Goal: Transaction & Acquisition: Purchase product/service

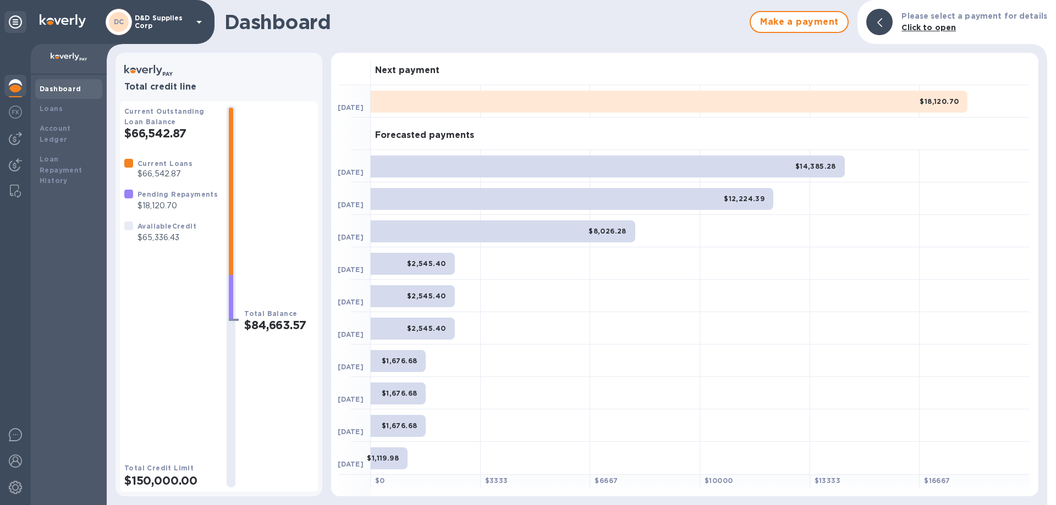
click at [168, 23] on p "D&D Supplies Corp" at bounding box center [162, 21] width 55 height 15
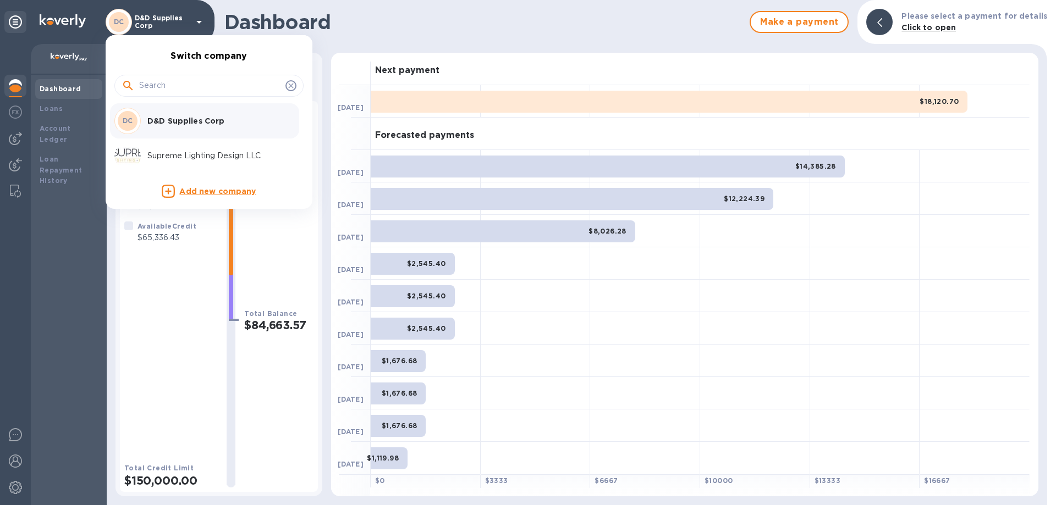
click at [161, 155] on p "Supreme Lighting Design LLC" at bounding box center [216, 156] width 139 height 12
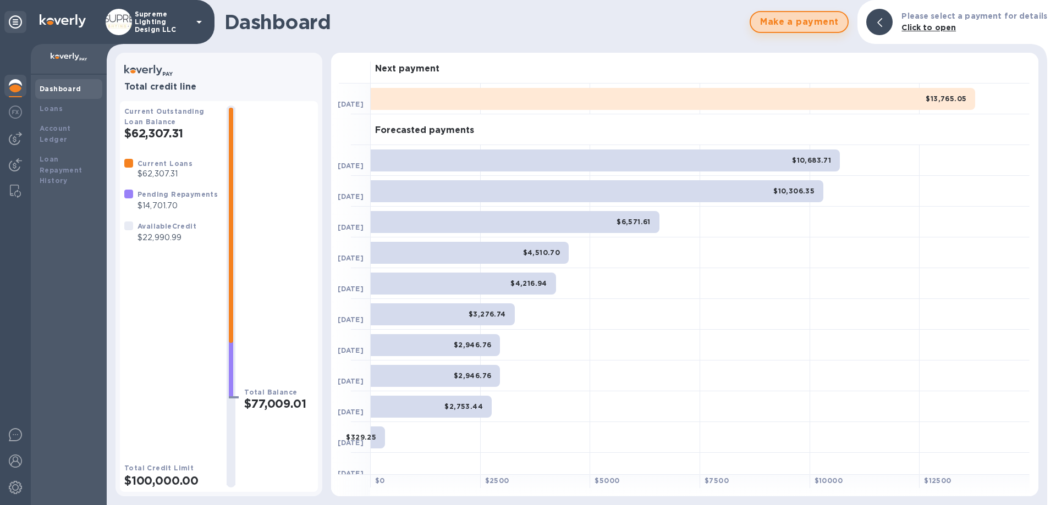
click at [792, 22] on span "Make a payment" at bounding box center [798, 21] width 79 height 13
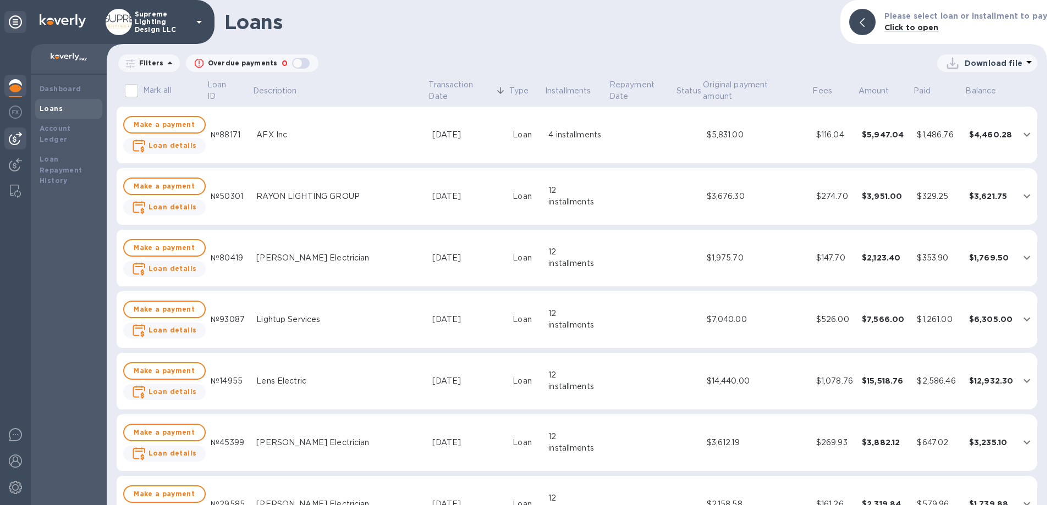
click at [16, 142] on img at bounding box center [15, 138] width 13 height 13
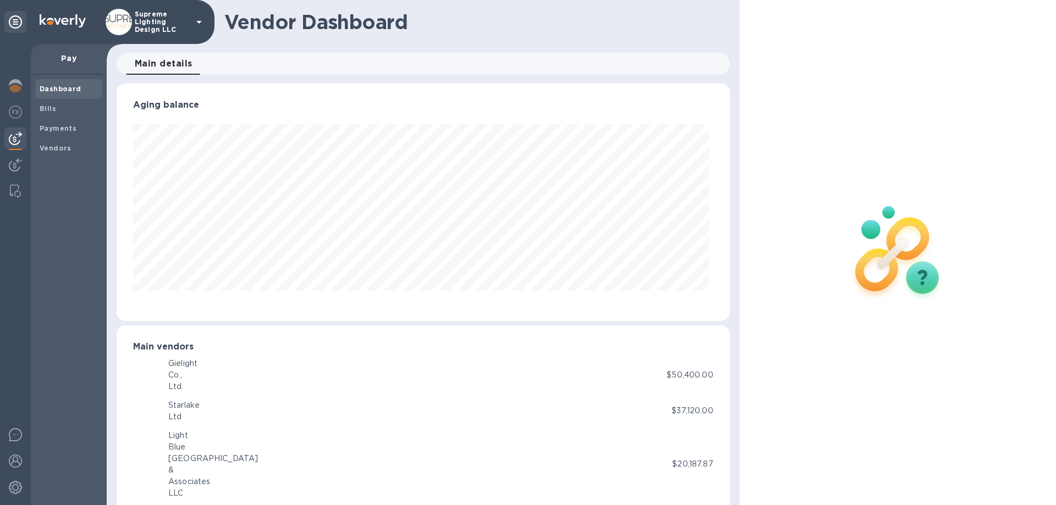
scroll to position [238, 608]
click at [53, 147] on b "Vendors" at bounding box center [56, 148] width 32 height 8
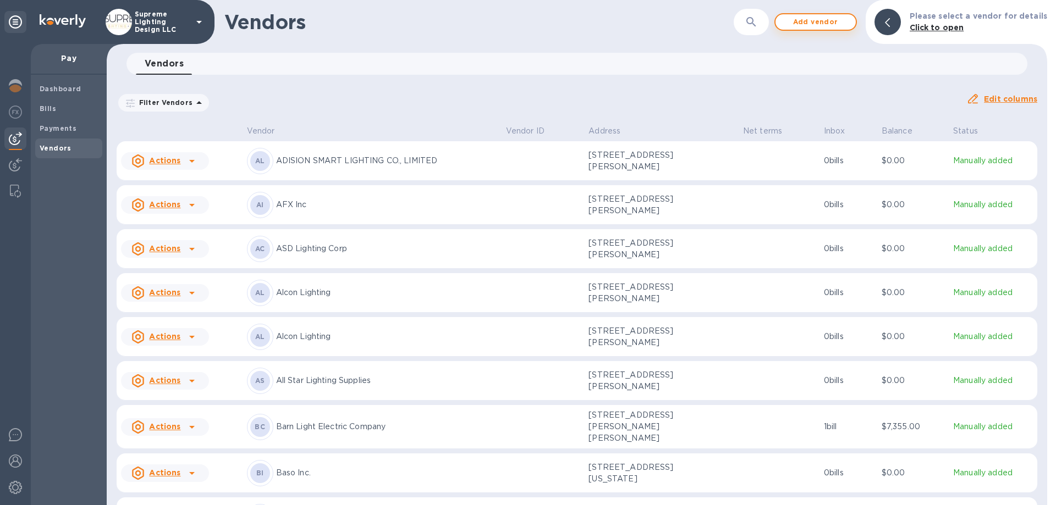
click at [824, 22] on span "Add vendor" at bounding box center [815, 21] width 63 height 13
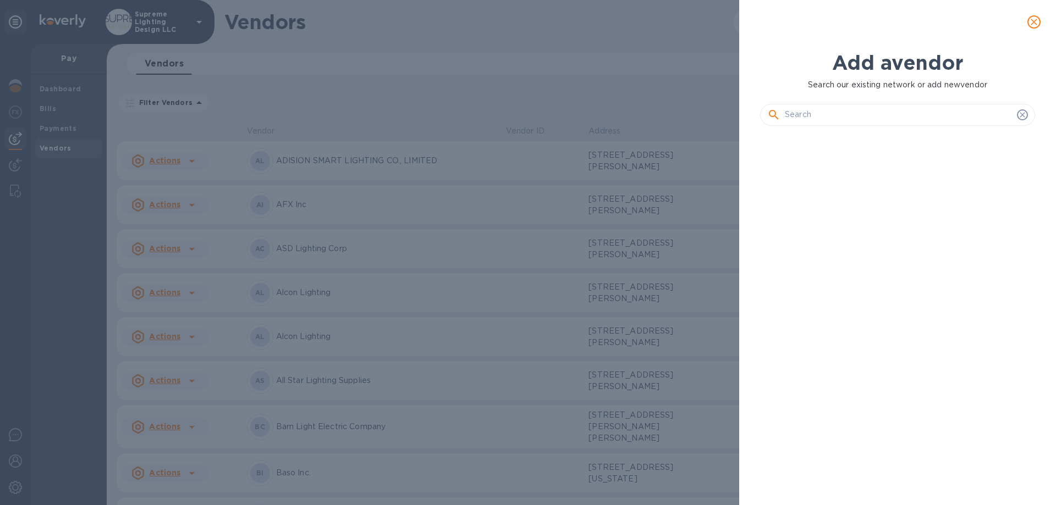
scroll to position [333, 279]
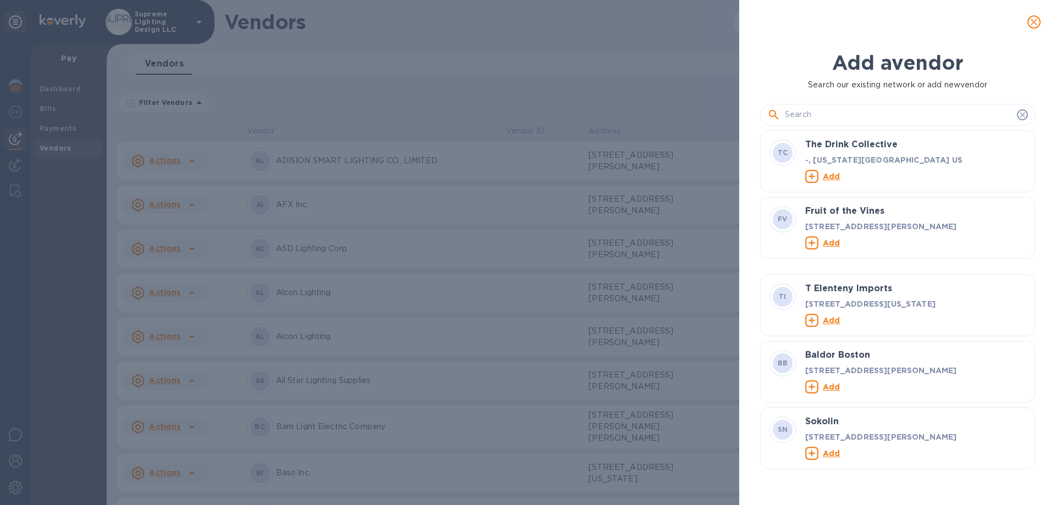
click at [835, 113] on input "text" at bounding box center [899, 115] width 228 height 16
paste input "techo"
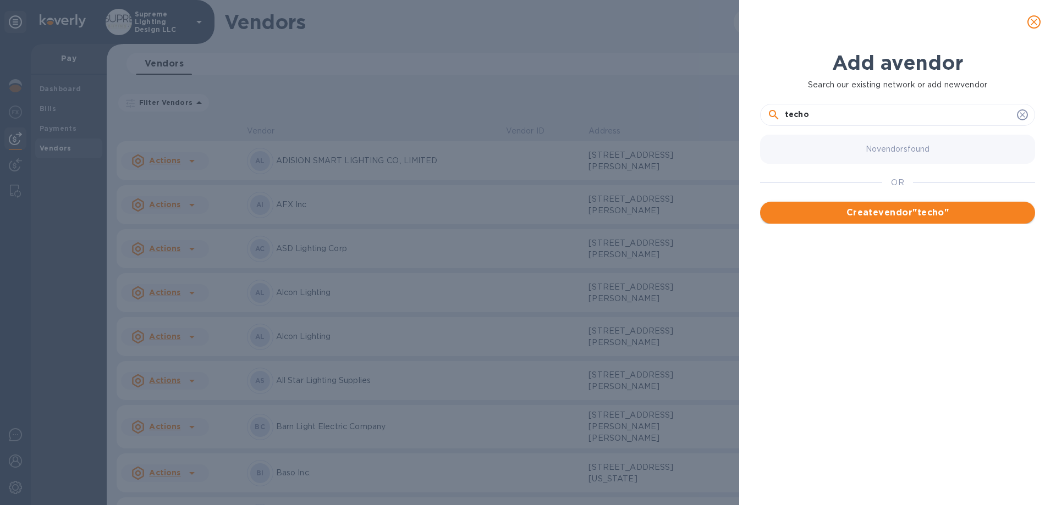
type input "techo"
click at [880, 213] on span "Create vendor " techo "" at bounding box center [897, 212] width 257 height 13
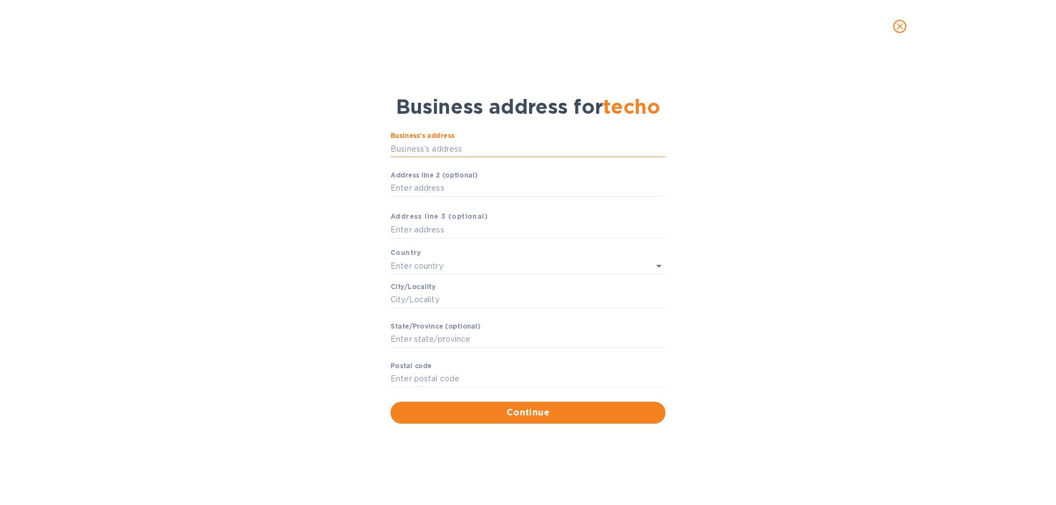
click at [409, 150] on input "Business’s аddress" at bounding box center [527, 149] width 275 height 16
click at [454, 150] on input "Business’s аddress" at bounding box center [527, 149] width 275 height 16
paste input "[STREET_ADDRESS][PERSON_NAME]"
type input "[STREET_ADDRESS][PERSON_NAME]"
type input "[GEOGRAPHIC_DATA]"
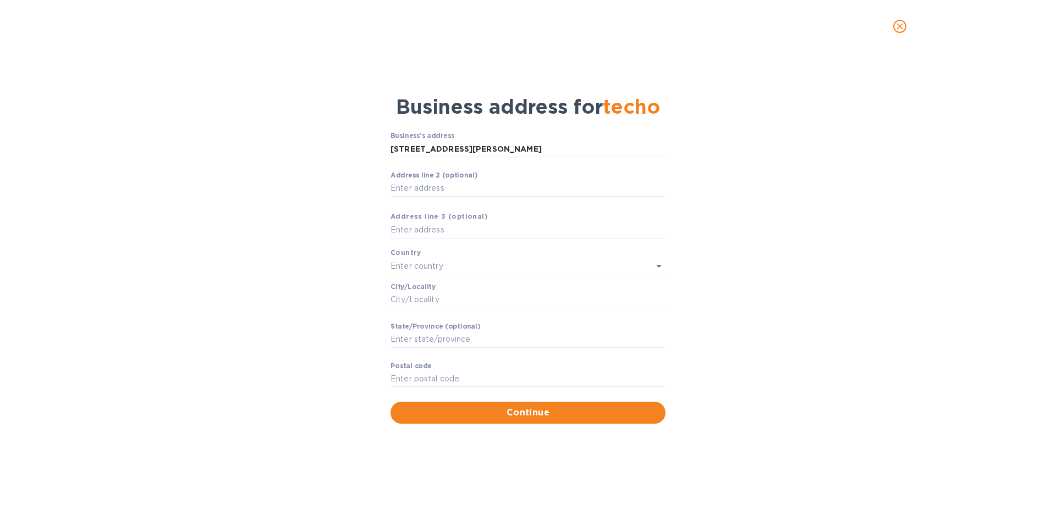
type input "NY"
type input "11211"
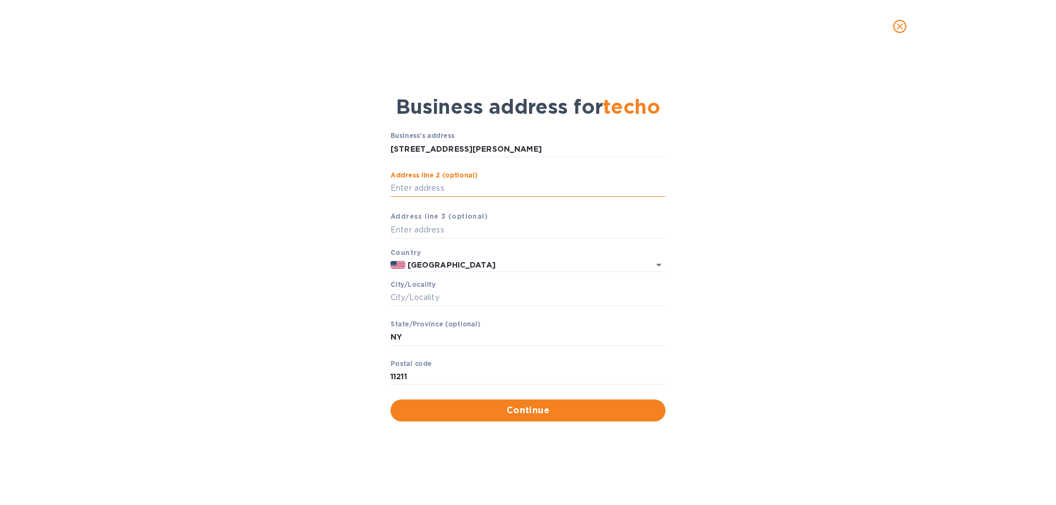
click at [432, 188] on input "Аddress line 2 (optional)" at bounding box center [527, 188] width 275 height 16
type input "Suite #499"
click at [506, 409] on span "Continue" at bounding box center [527, 410] width 257 height 13
click at [449, 299] on input "Сity/Locаlity" at bounding box center [527, 298] width 275 height 16
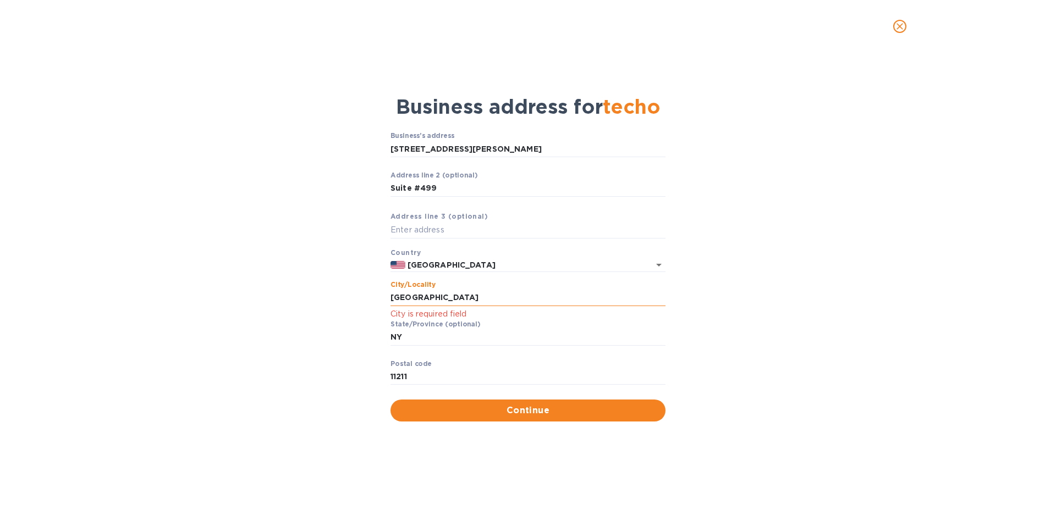
type input "[GEOGRAPHIC_DATA]"
click at [521, 326] on div "Stаte/Province (optional) NY ​" at bounding box center [527, 341] width 275 height 40
click at [466, 292] on input "[GEOGRAPHIC_DATA]" at bounding box center [527, 298] width 275 height 16
click at [651, 337] on input "NY" at bounding box center [527, 337] width 275 height 16
click at [543, 408] on span "Continue" at bounding box center [527, 410] width 257 height 13
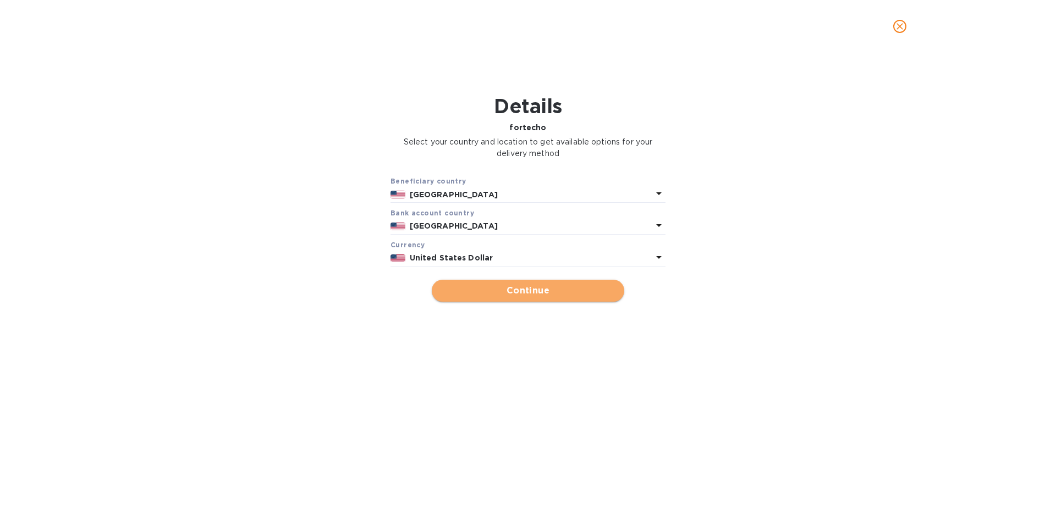
click at [517, 286] on span "Continue" at bounding box center [528, 290] width 175 height 13
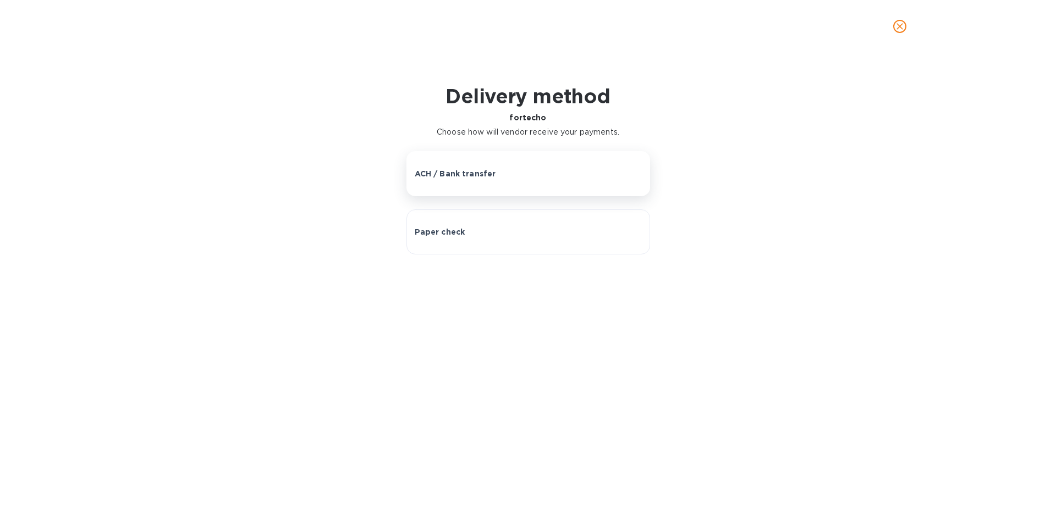
click at [460, 172] on p "ACH / Bank transfer" at bounding box center [455, 173] width 81 height 11
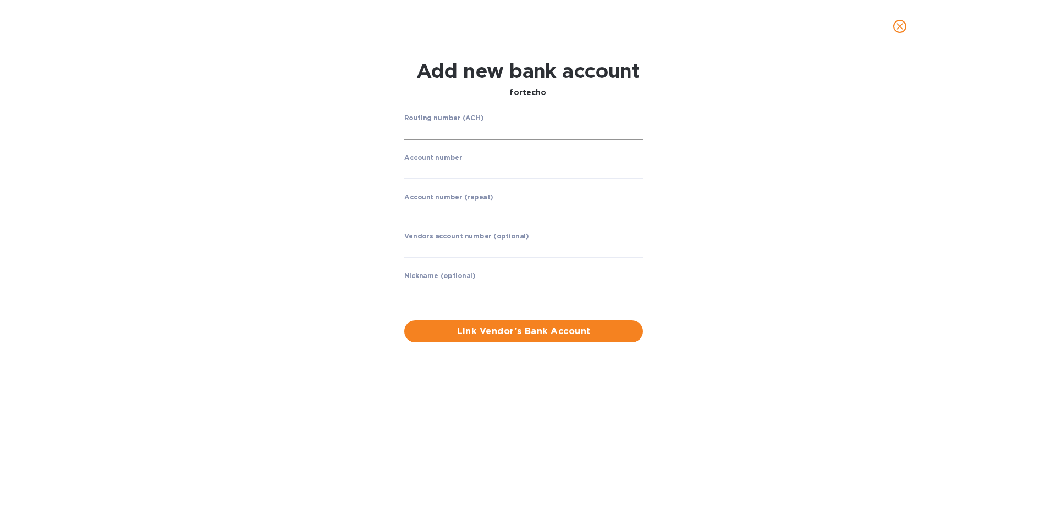
click at [452, 134] on input "string" at bounding box center [523, 131] width 239 height 16
type input "021000021"
click at [450, 172] on input "string" at bounding box center [523, 170] width 239 height 16
type input "599316616"
click at [455, 211] on input "string" at bounding box center [523, 209] width 239 height 16
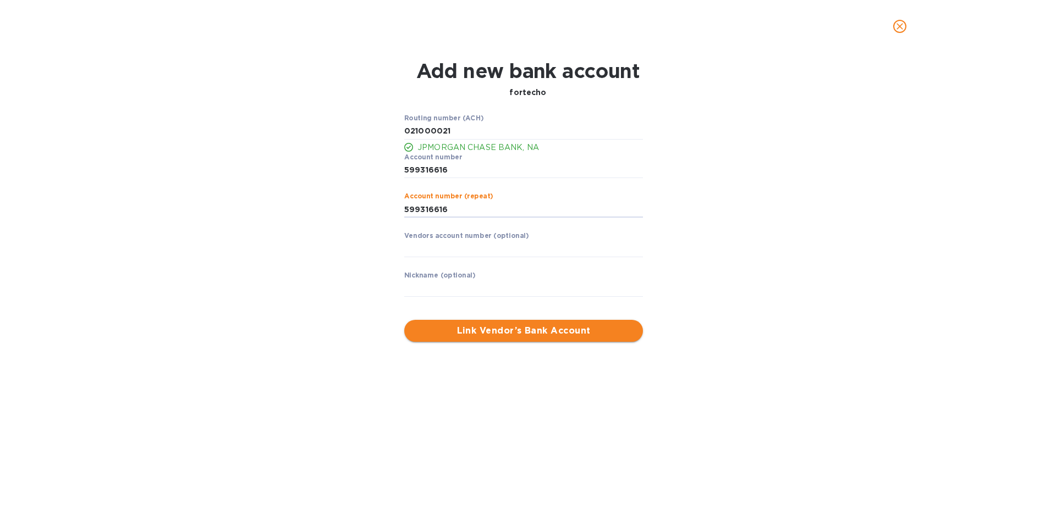
type input "599316616"
click at [495, 333] on span "Link Vendor’s Bank Account" at bounding box center [523, 330] width 221 height 13
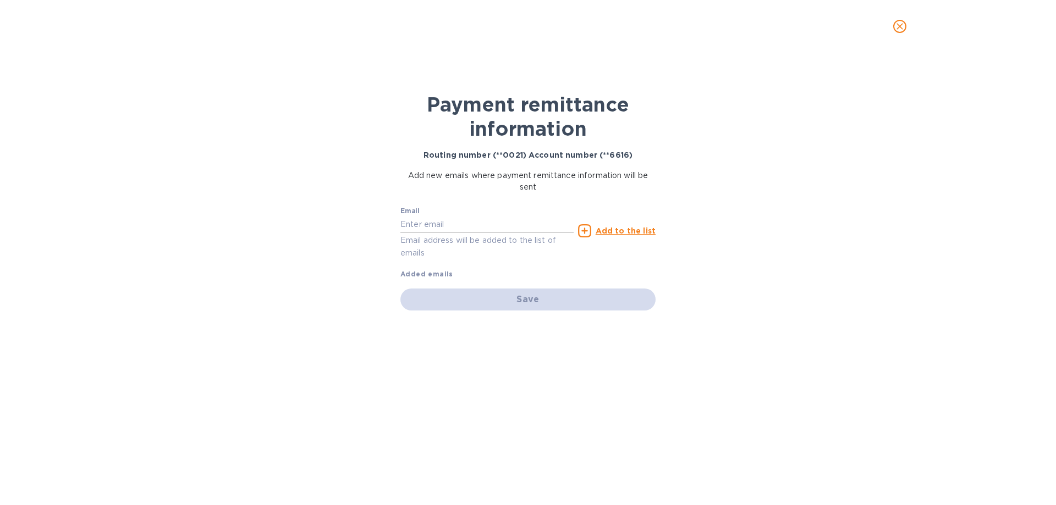
click at [440, 222] on input "text" at bounding box center [486, 224] width 173 height 16
paste input "[PERSON_NAME][EMAIL_ADDRESS][DOMAIN_NAME]"
type input "[PERSON_NAME][EMAIL_ADDRESS][DOMAIN_NAME]"
click at [618, 231] on u "Add to the list" at bounding box center [626, 231] width 60 height 9
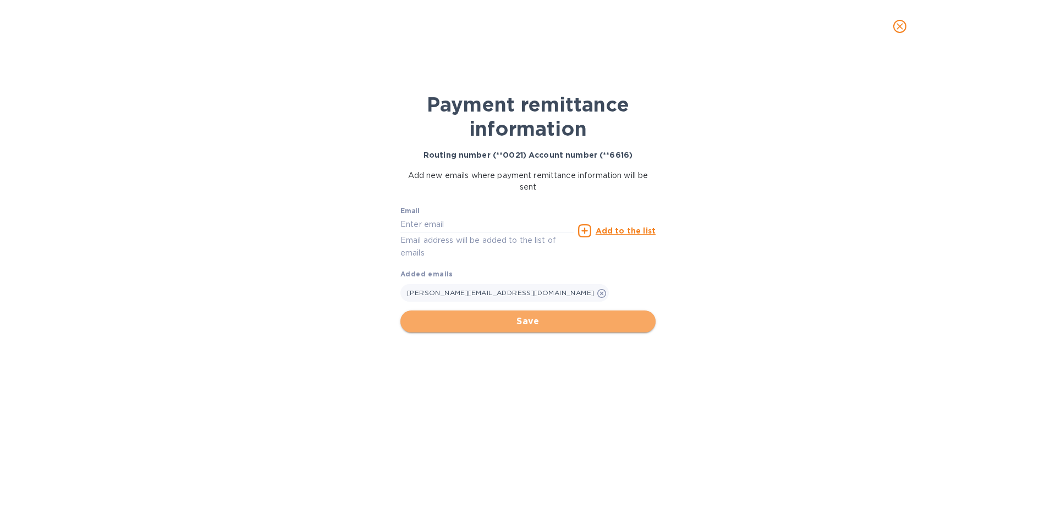
click at [544, 323] on span "Save" at bounding box center [528, 321] width 238 height 13
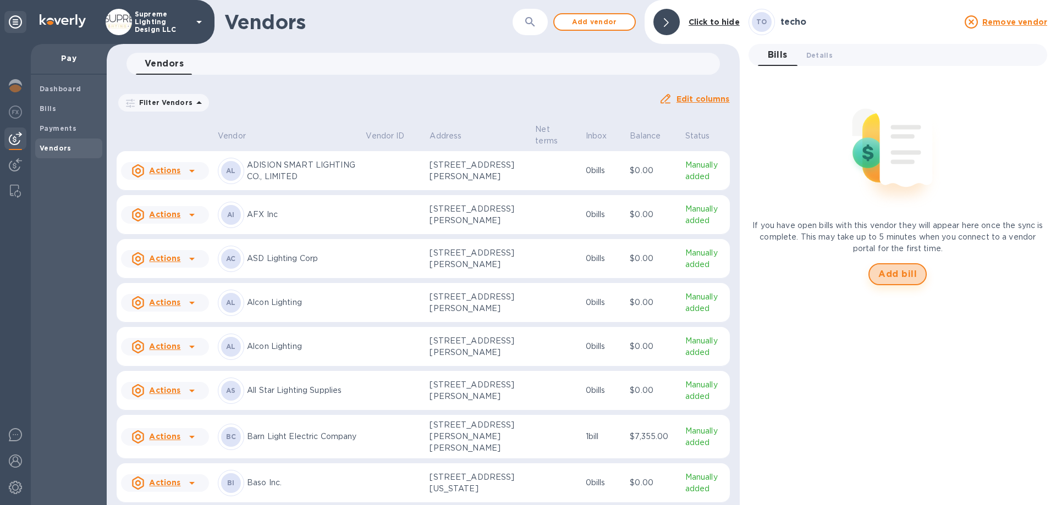
click at [912, 278] on span "Add bill" at bounding box center [897, 274] width 38 height 13
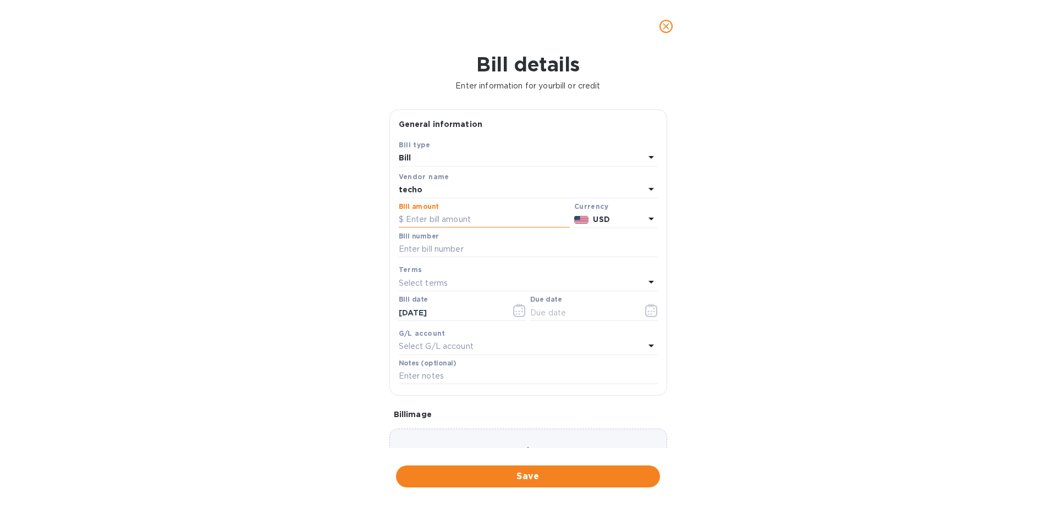
click at [452, 219] on input "text" at bounding box center [484, 220] width 171 height 16
click at [440, 223] on input "text" at bounding box center [484, 220] width 171 height 16
type input "6,231.60"
click at [459, 246] on input "text" at bounding box center [528, 249] width 259 height 16
type input "3337"
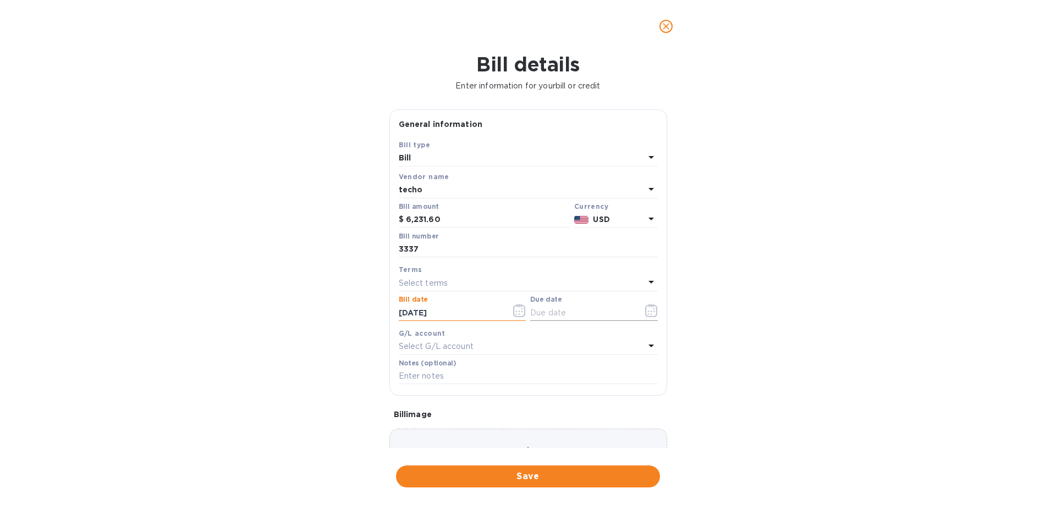
click at [645, 316] on icon "button" at bounding box center [651, 310] width 13 height 13
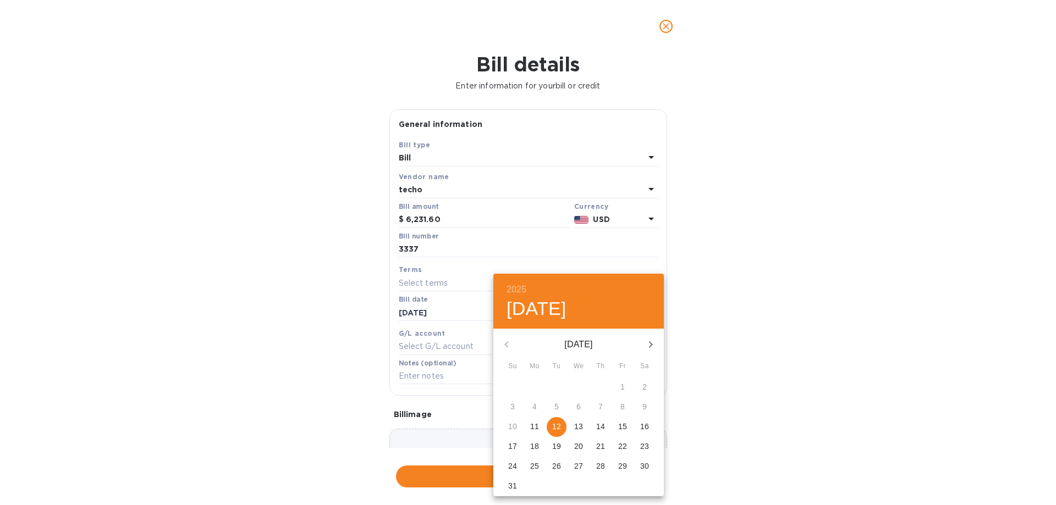
click at [556, 431] on p "12" at bounding box center [556, 426] width 9 height 11
type input "[DATE]"
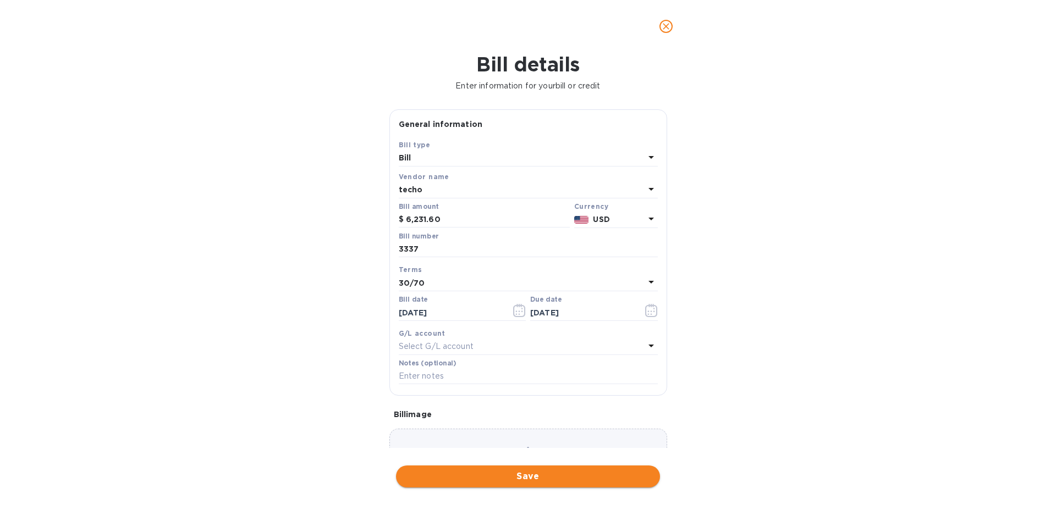
click at [533, 480] on span "Save" at bounding box center [528, 476] width 246 height 13
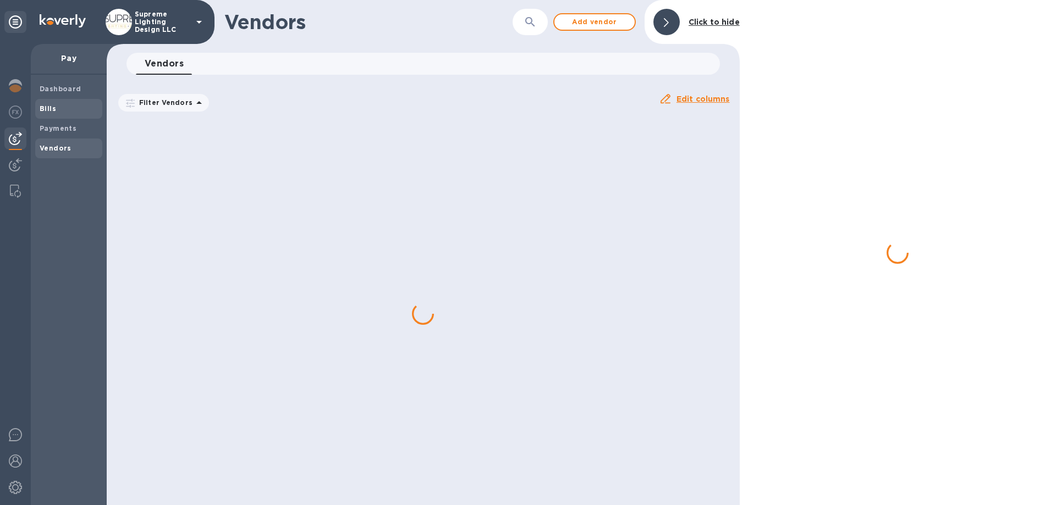
click at [54, 109] on b "Bills" at bounding box center [48, 108] width 16 height 8
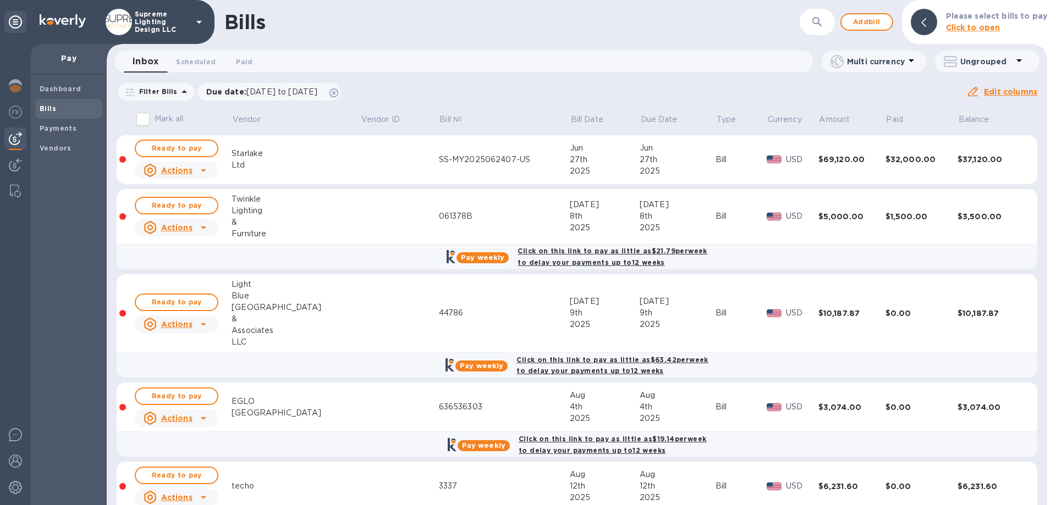
scroll to position [46, 0]
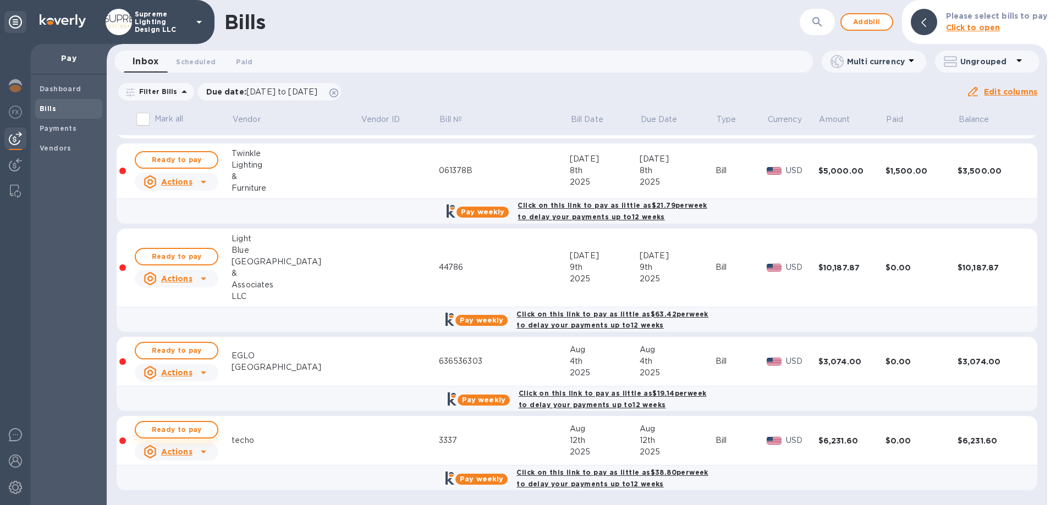
click at [183, 434] on span "Ready to pay" at bounding box center [177, 429] width 64 height 13
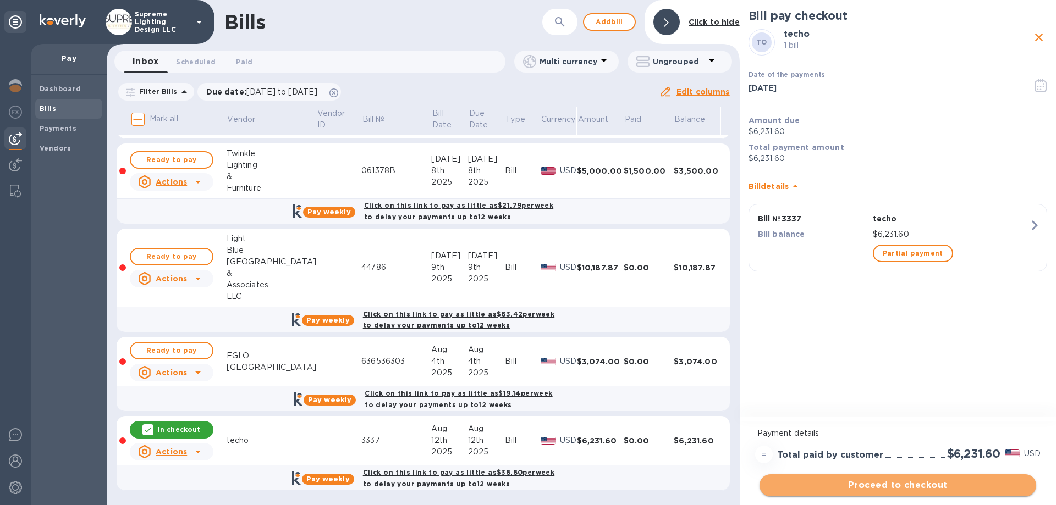
click at [927, 490] on span "Proceed to checkout" at bounding box center [897, 485] width 259 height 13
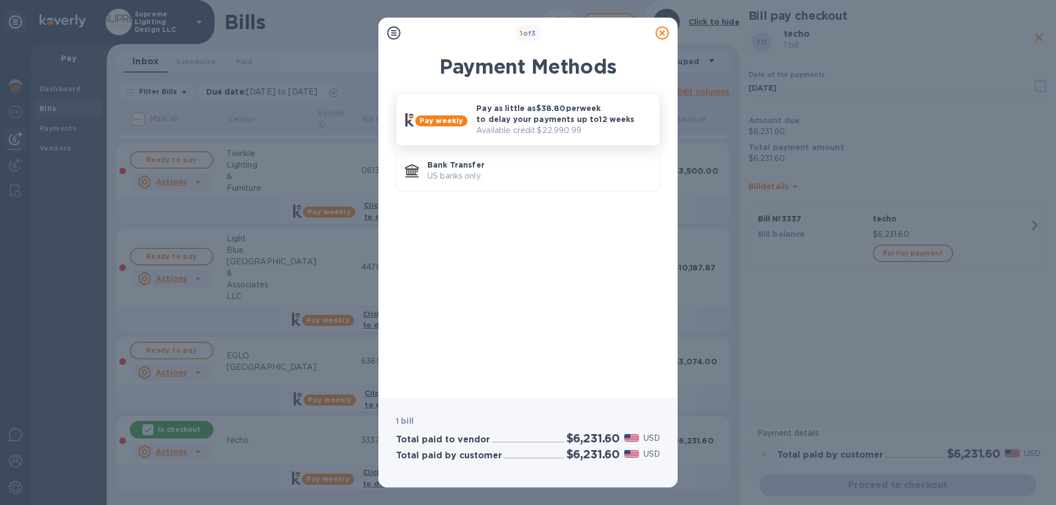
click at [505, 122] on p "Pay as little as $38.80 per week to delay your payments up to 12 weeks" at bounding box center [563, 114] width 174 height 22
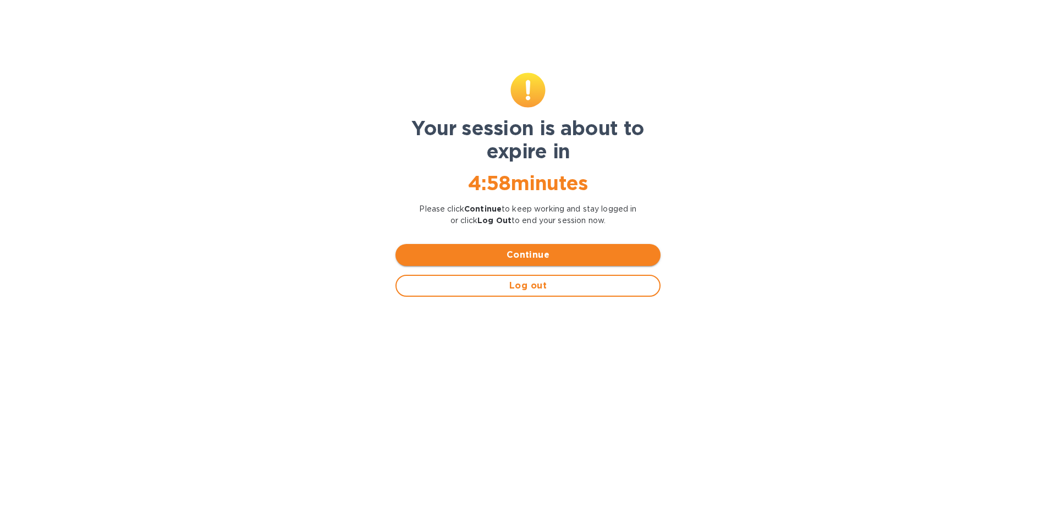
click at [504, 258] on span "Continue" at bounding box center [527, 255] width 247 height 13
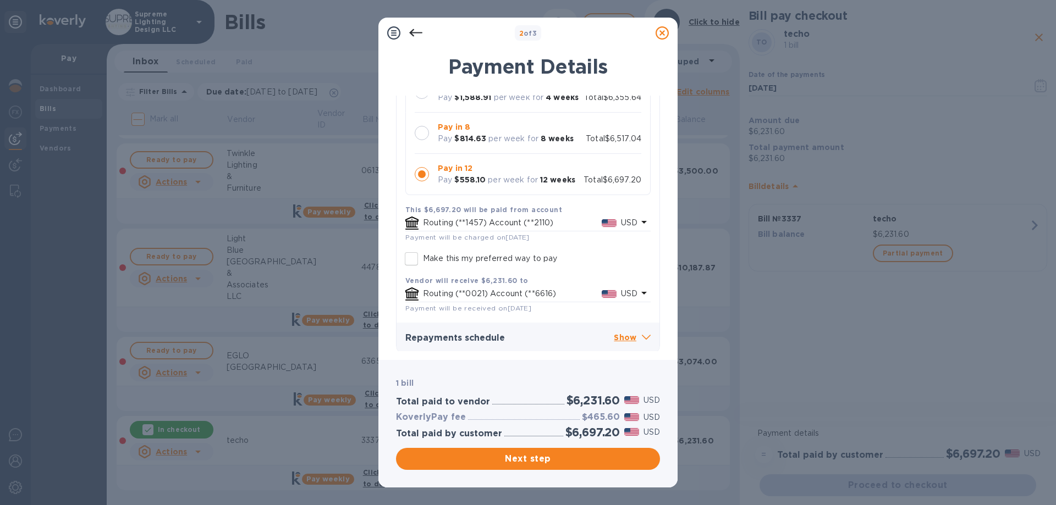
scroll to position [126, 0]
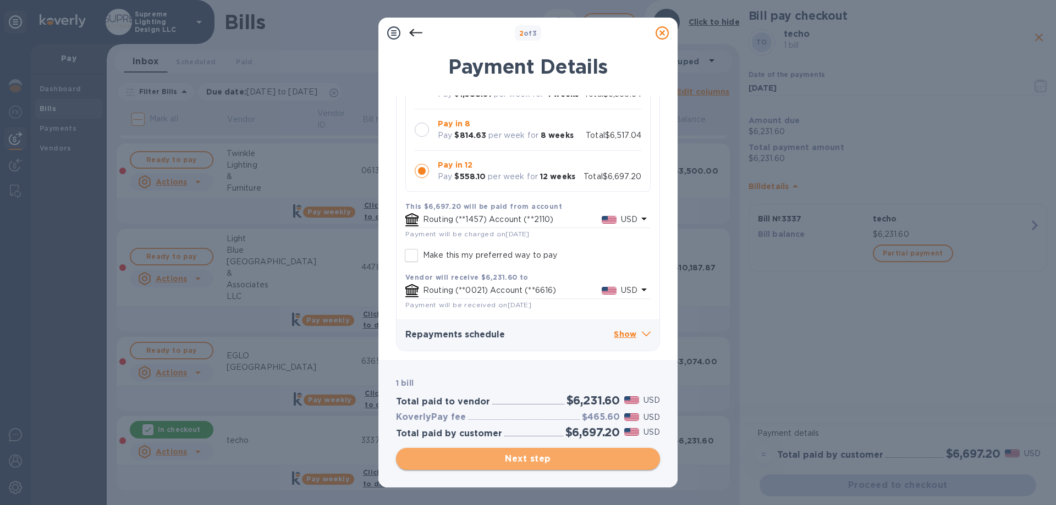
click at [530, 459] on span "Next step" at bounding box center [528, 459] width 246 height 13
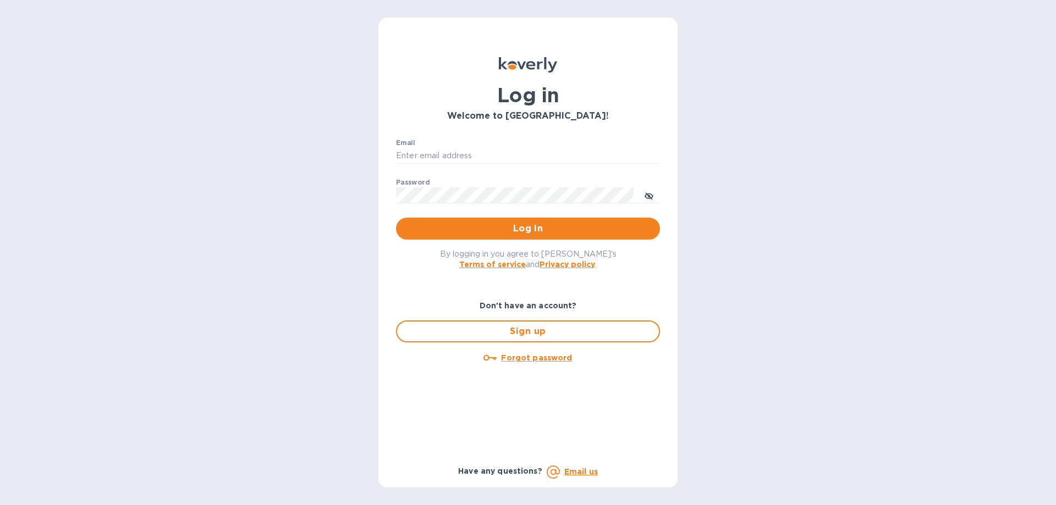
type input "[EMAIL_ADDRESS][DOMAIN_NAME]"
click at [548, 236] on button "Log in" at bounding box center [528, 229] width 264 height 22
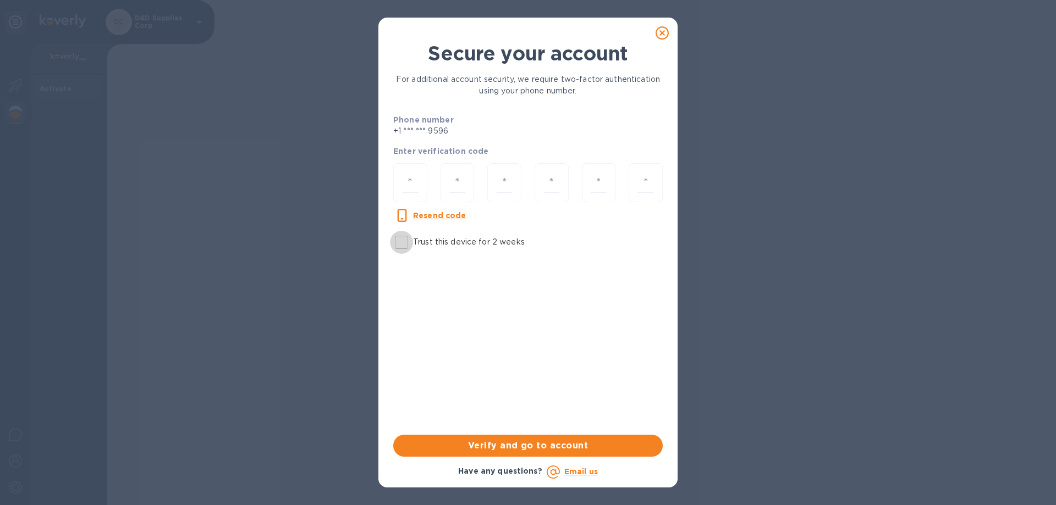
click at [398, 242] on input "Trust this device for 2 weeks" at bounding box center [401, 242] width 23 height 23
checkbox input "true"
click at [404, 190] on input "number" at bounding box center [410, 183] width 15 height 20
type input "4"
type input "6"
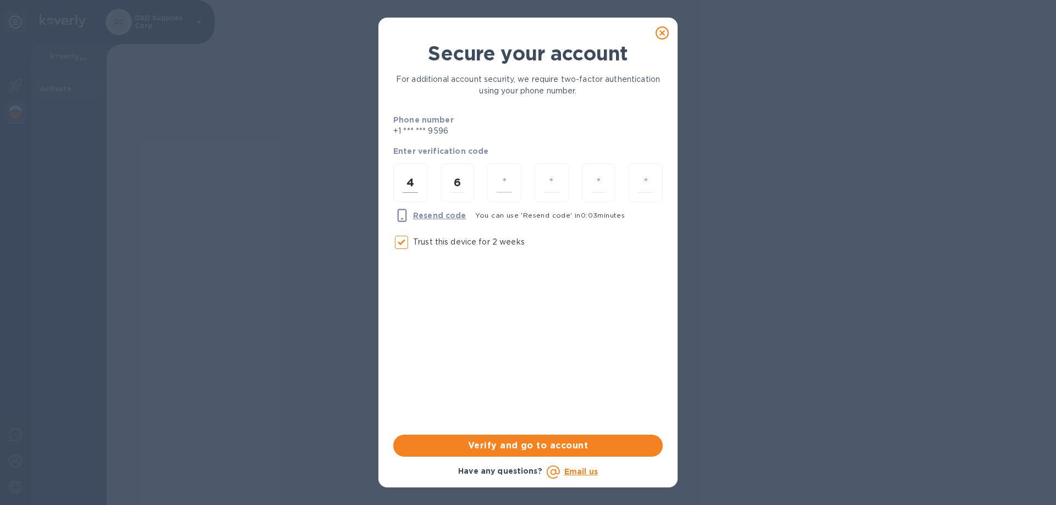
type input "3"
type input "9"
type input "2"
type input "1"
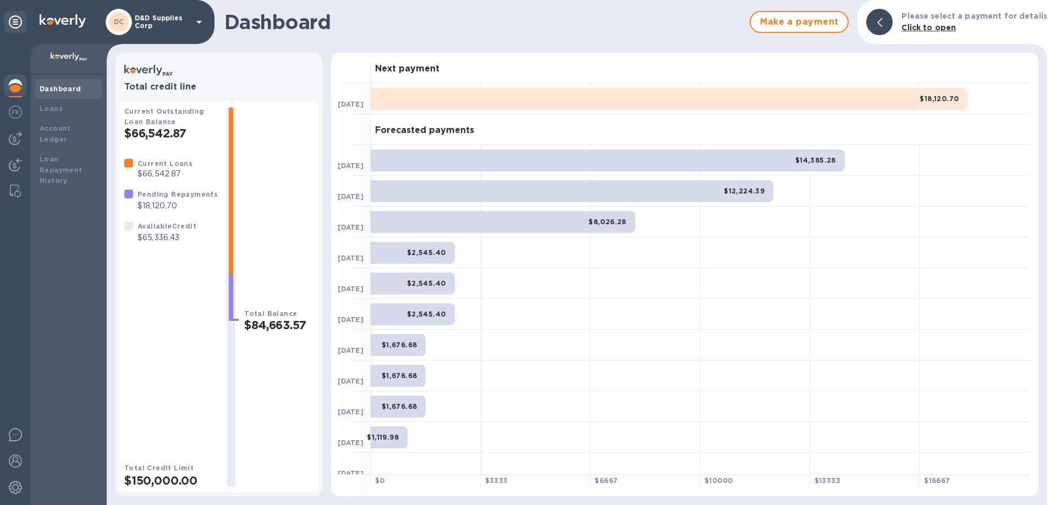
click at [167, 21] on p "D&D Supplies Corp" at bounding box center [162, 21] width 55 height 15
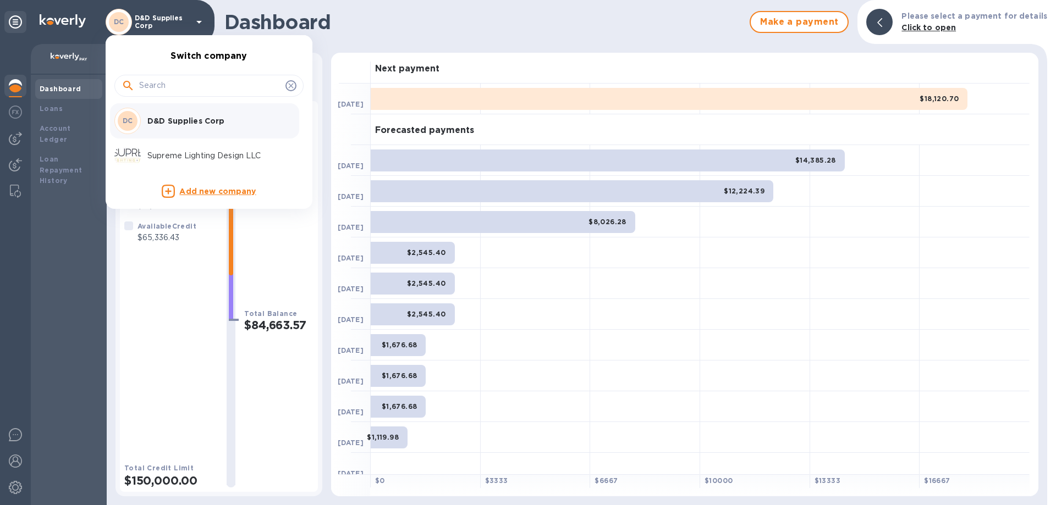
click at [161, 155] on p "Supreme Lighting Design LLC" at bounding box center [216, 156] width 139 height 12
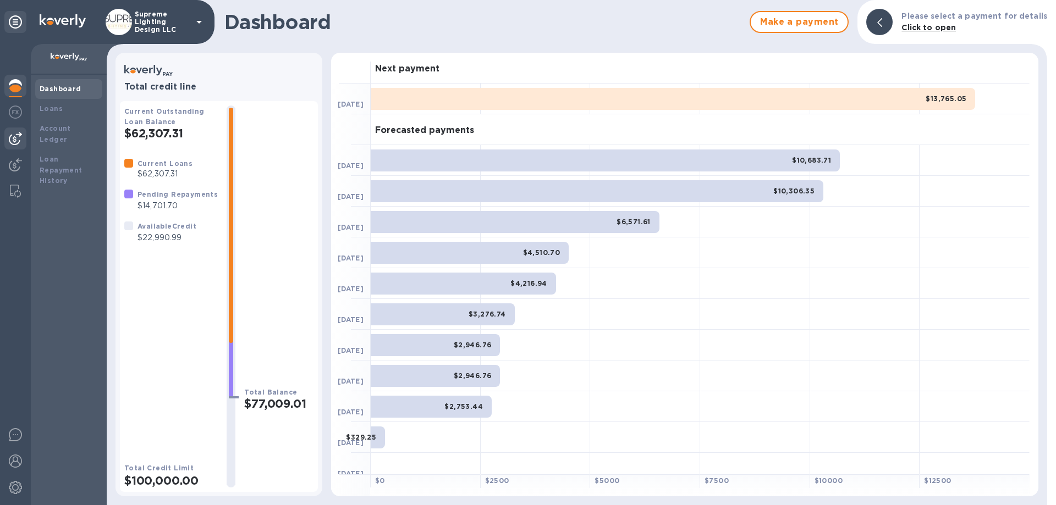
click at [12, 140] on img at bounding box center [15, 138] width 13 height 13
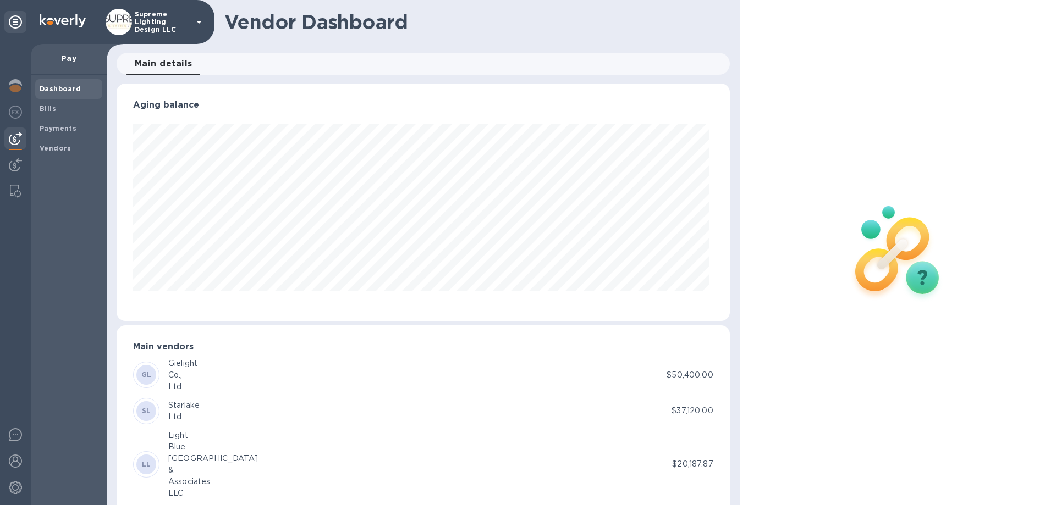
scroll to position [238, 608]
click at [57, 107] on span "Bills" at bounding box center [69, 108] width 58 height 11
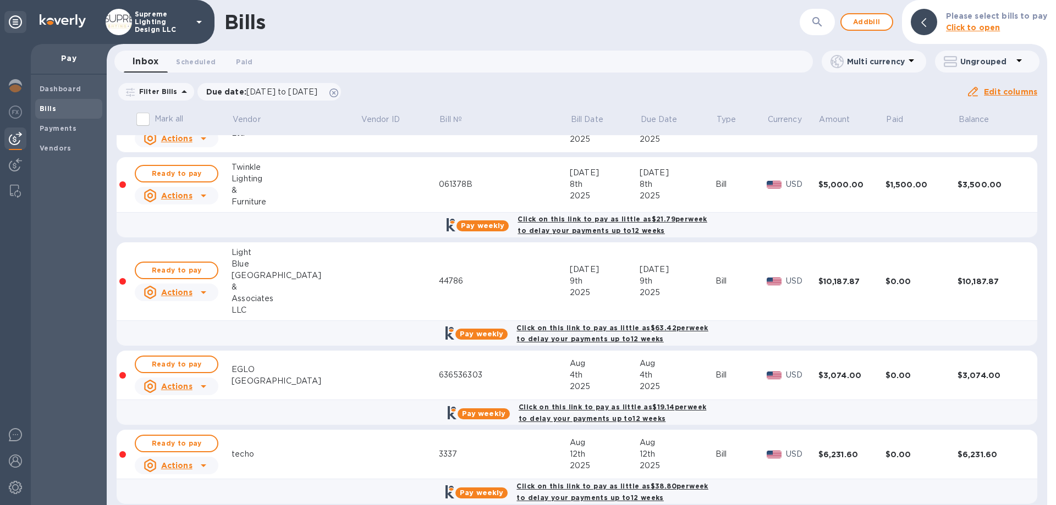
scroll to position [46, 0]
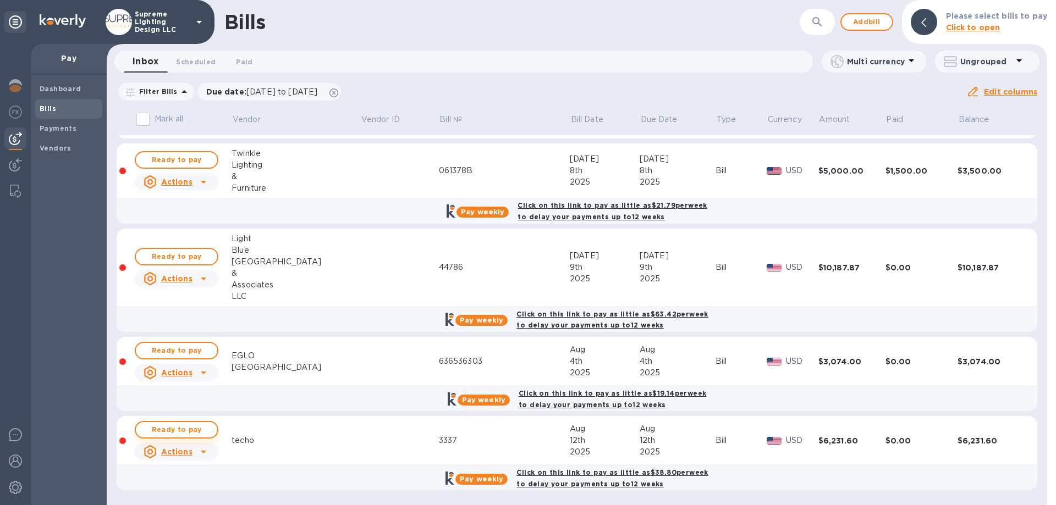
click at [170, 431] on span "Ready to pay" at bounding box center [177, 429] width 64 height 13
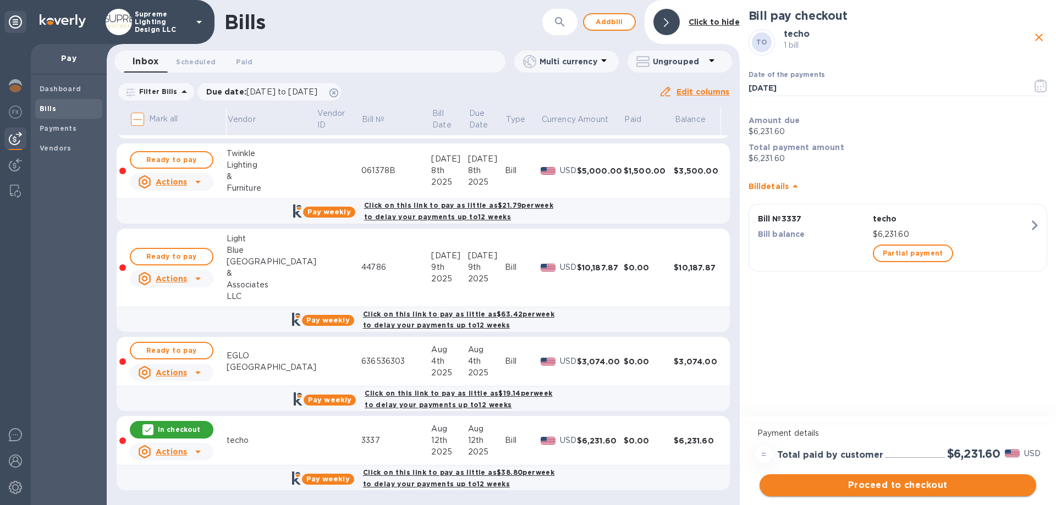
click at [924, 492] on span "Proceed to checkout" at bounding box center [897, 485] width 259 height 13
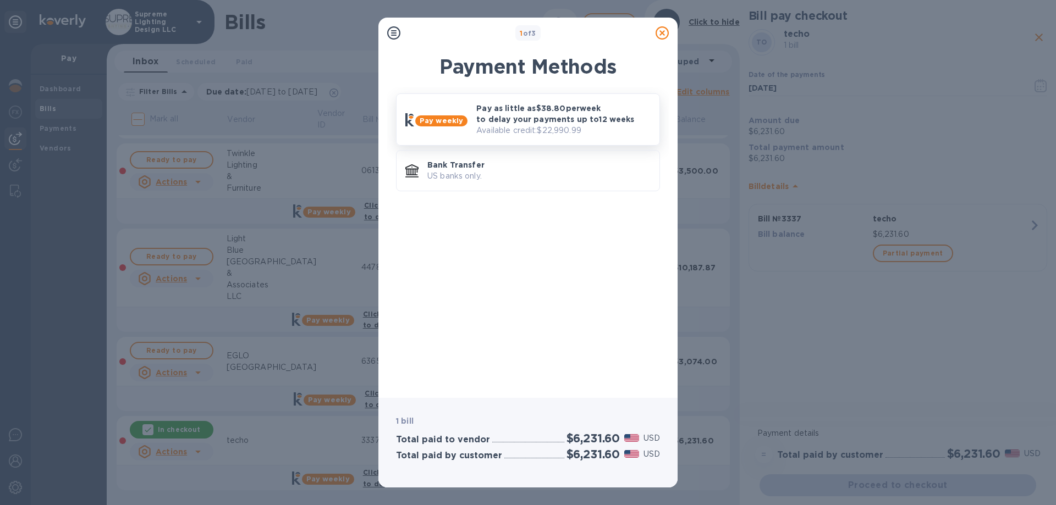
click at [521, 123] on p "Pay as little as $38.80 per week to delay your payments up to 12 weeks" at bounding box center [563, 114] width 174 height 22
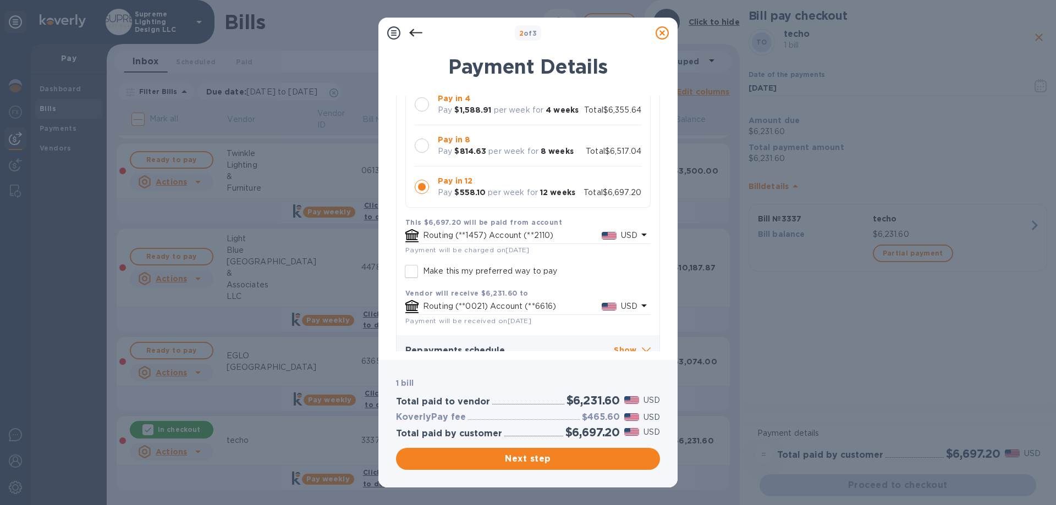
scroll to position [126, 0]
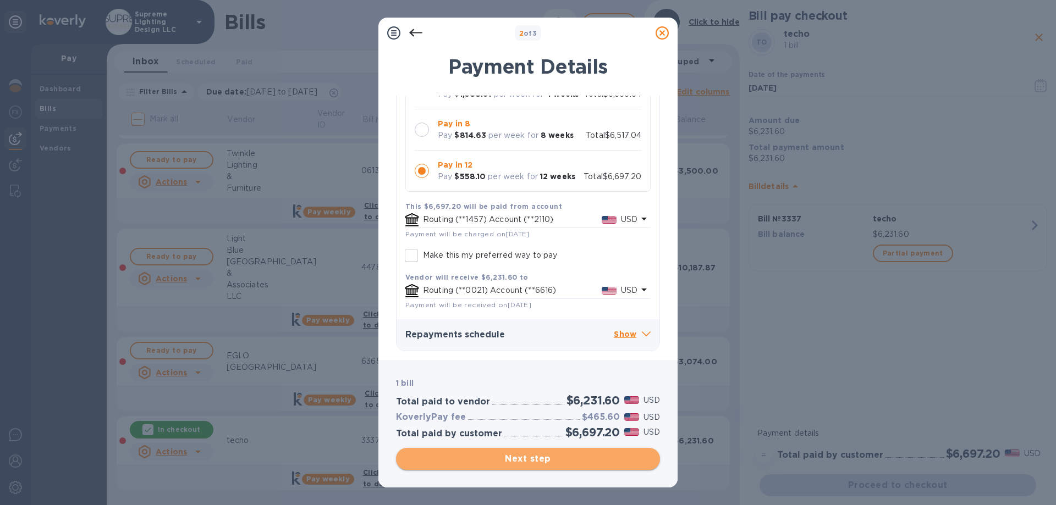
click at [543, 459] on span "Next step" at bounding box center [528, 459] width 246 height 13
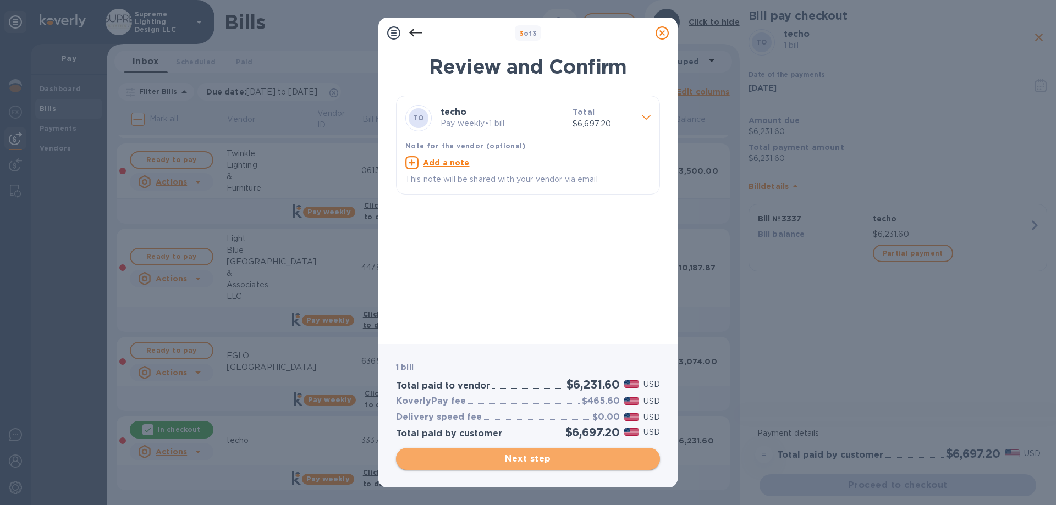
click at [542, 467] on button "Next step" at bounding box center [528, 459] width 264 height 22
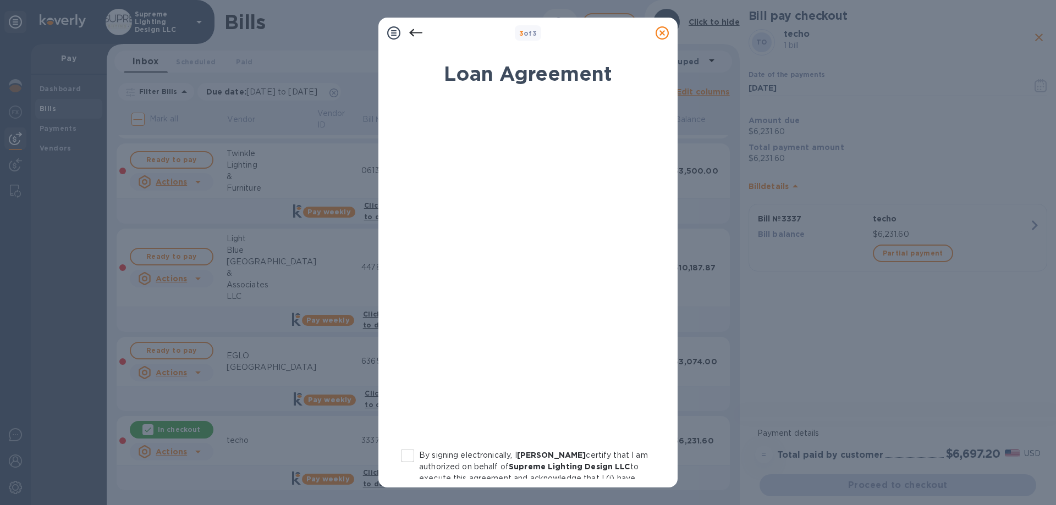
scroll to position [110, 0]
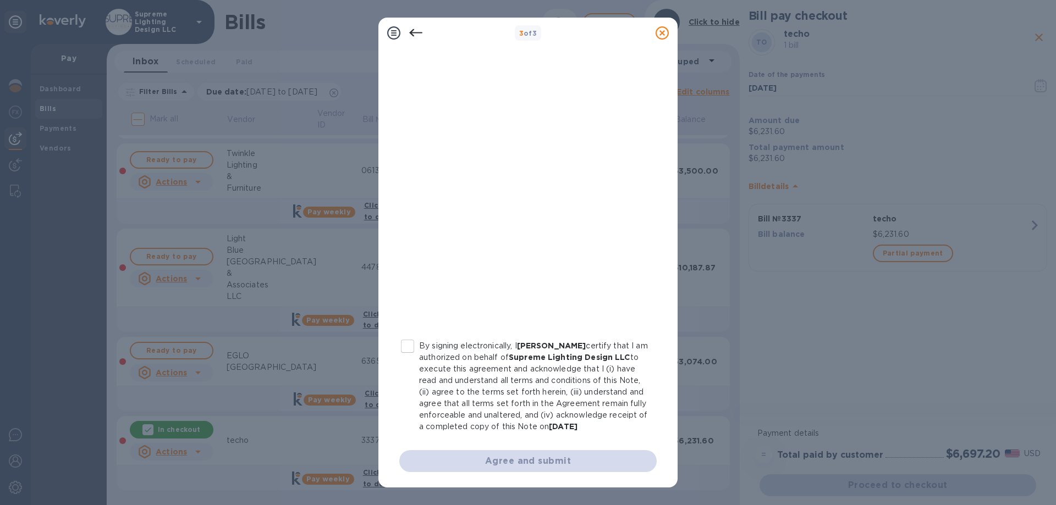
click at [408, 346] on input "By signing electronically, I David goldsten certify that I am authorized on beh…" at bounding box center [407, 346] width 23 height 23
checkbox input "true"
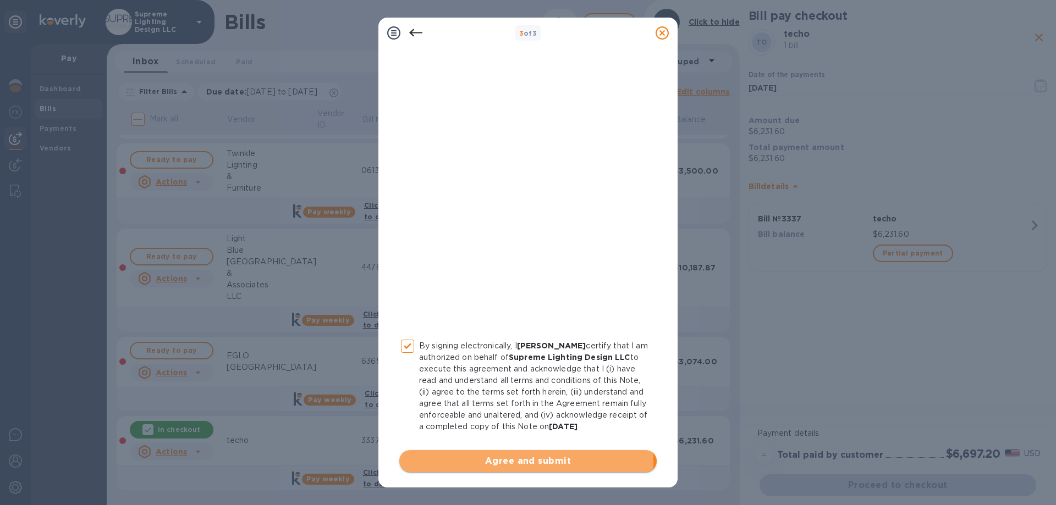
click at [513, 468] on span "Agree and submit" at bounding box center [528, 461] width 240 height 13
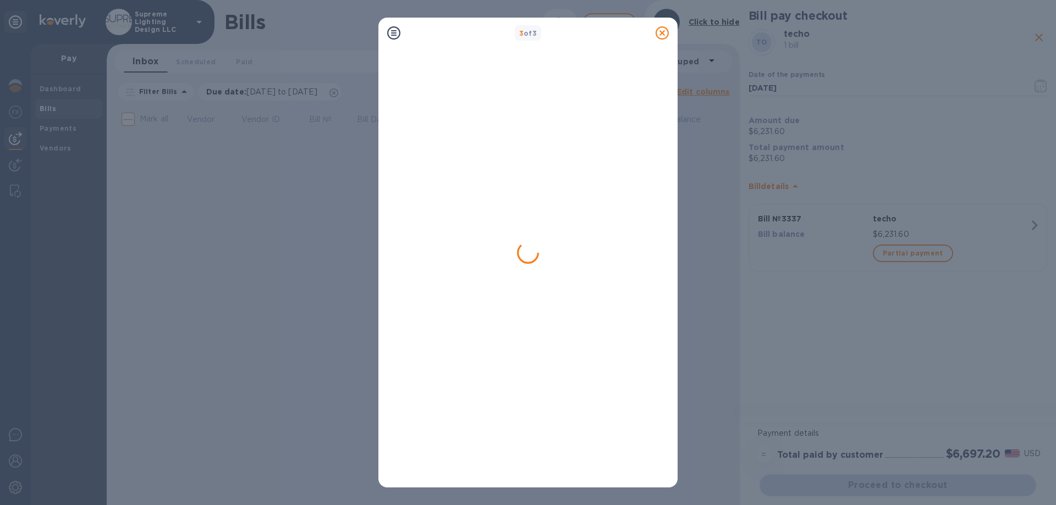
scroll to position [0, 0]
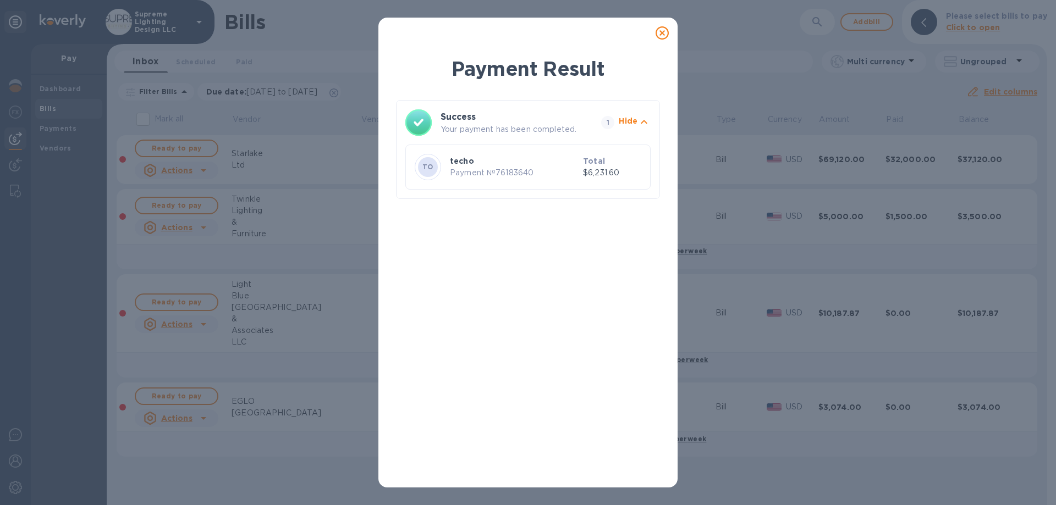
click at [658, 33] on icon at bounding box center [662, 32] width 13 height 13
